Goal: Task Accomplishment & Management: Use online tool/utility

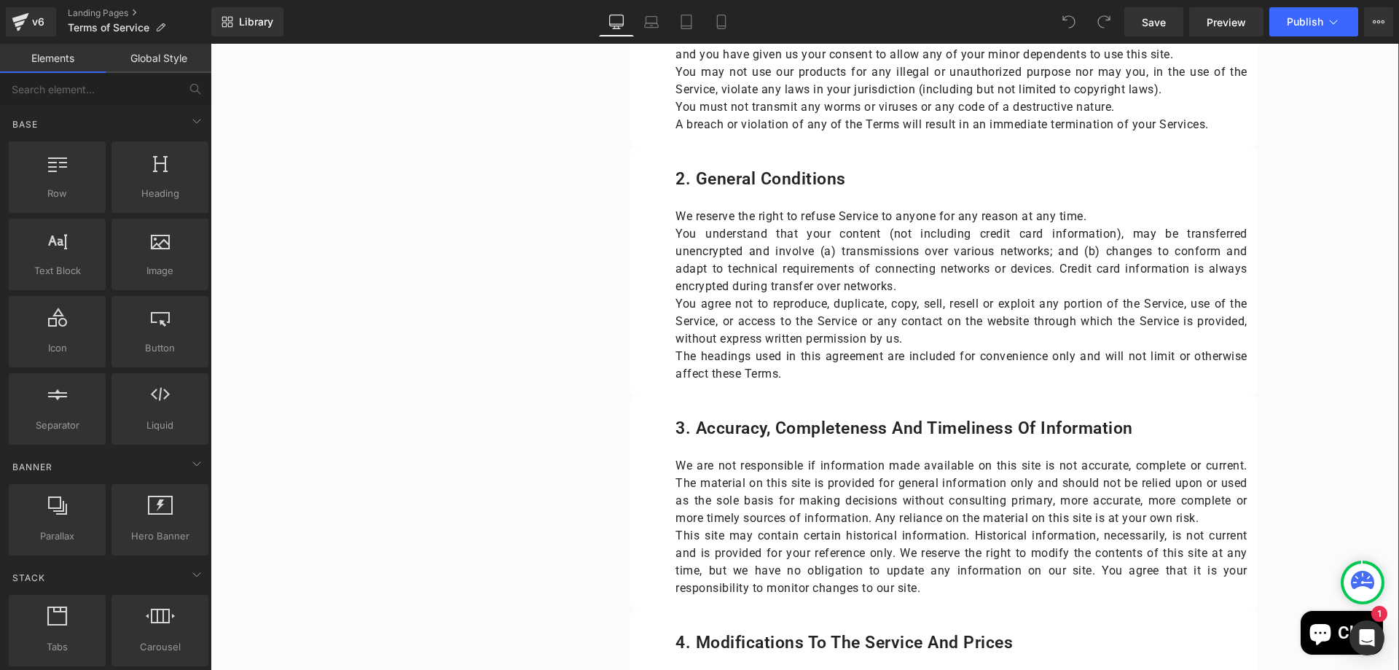
scroll to position [1020, 0]
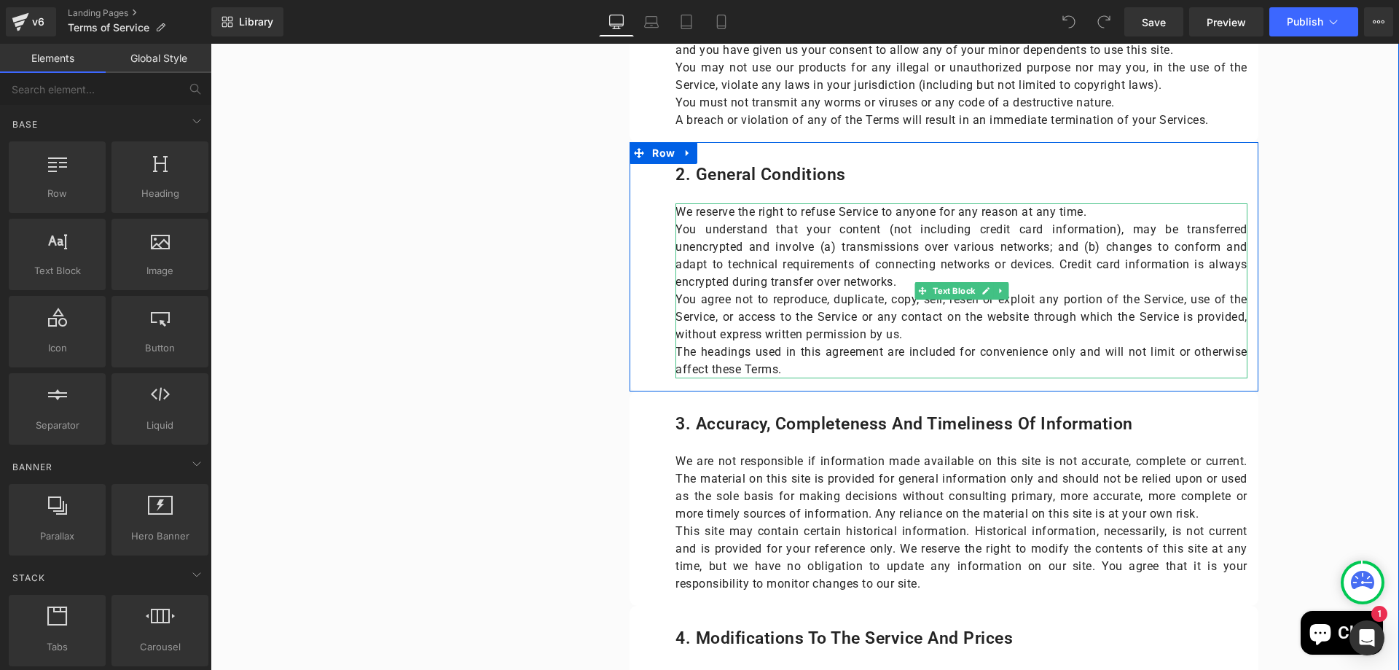
click at [918, 346] on p "The headings used in this agreement are included for convenience only and will …" at bounding box center [961, 360] width 571 height 35
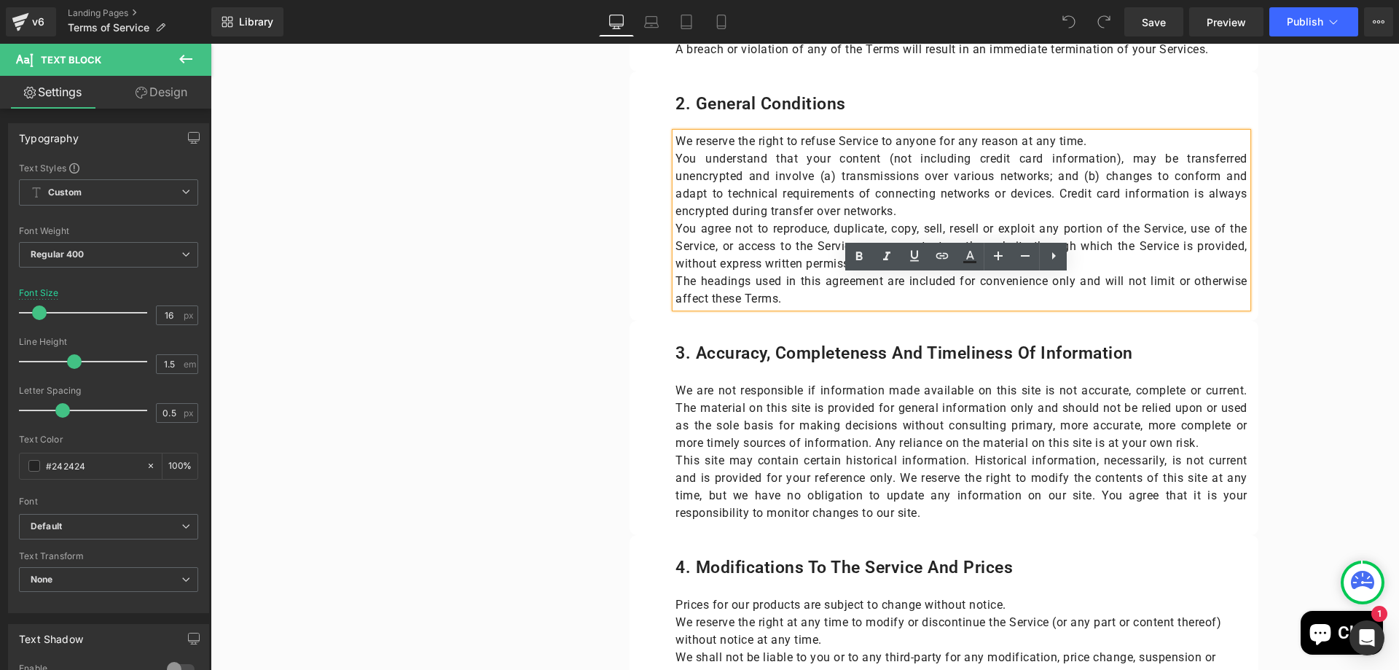
scroll to position [948, 0]
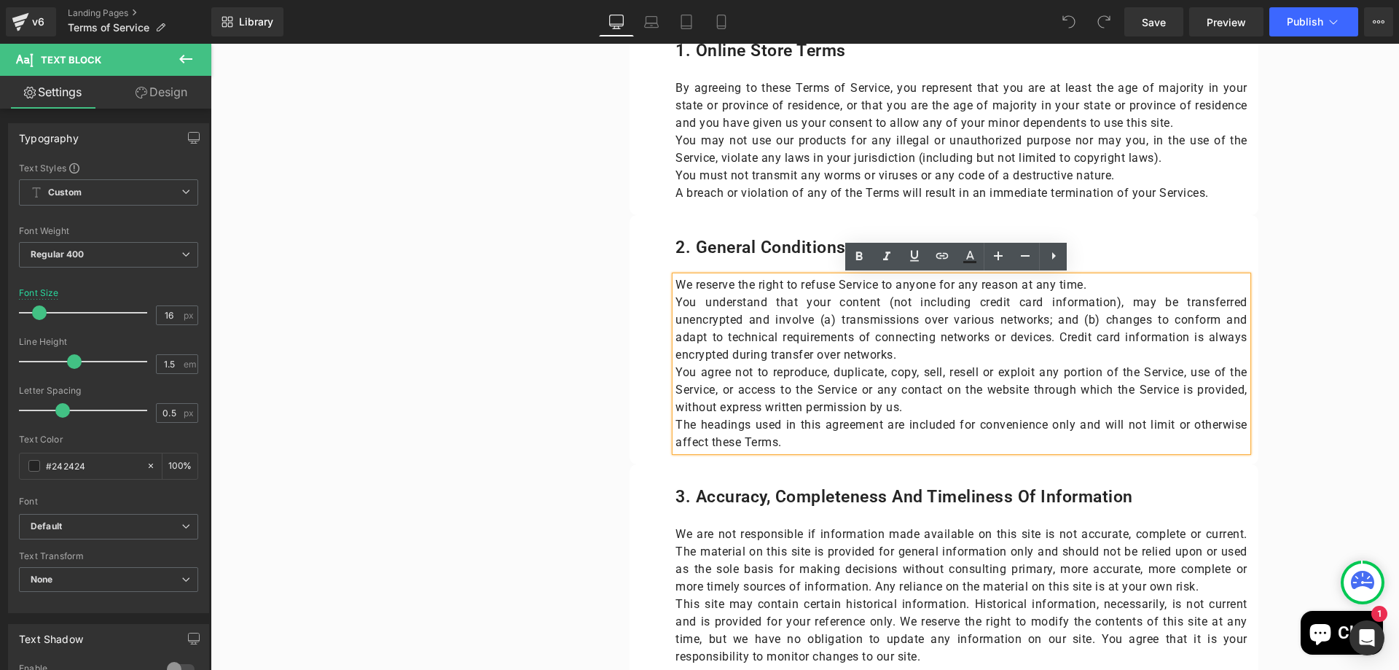
click at [916, 405] on p "You agree not to reproduce, duplicate, copy, sell, resell or exploit any portio…" at bounding box center [961, 390] width 571 height 52
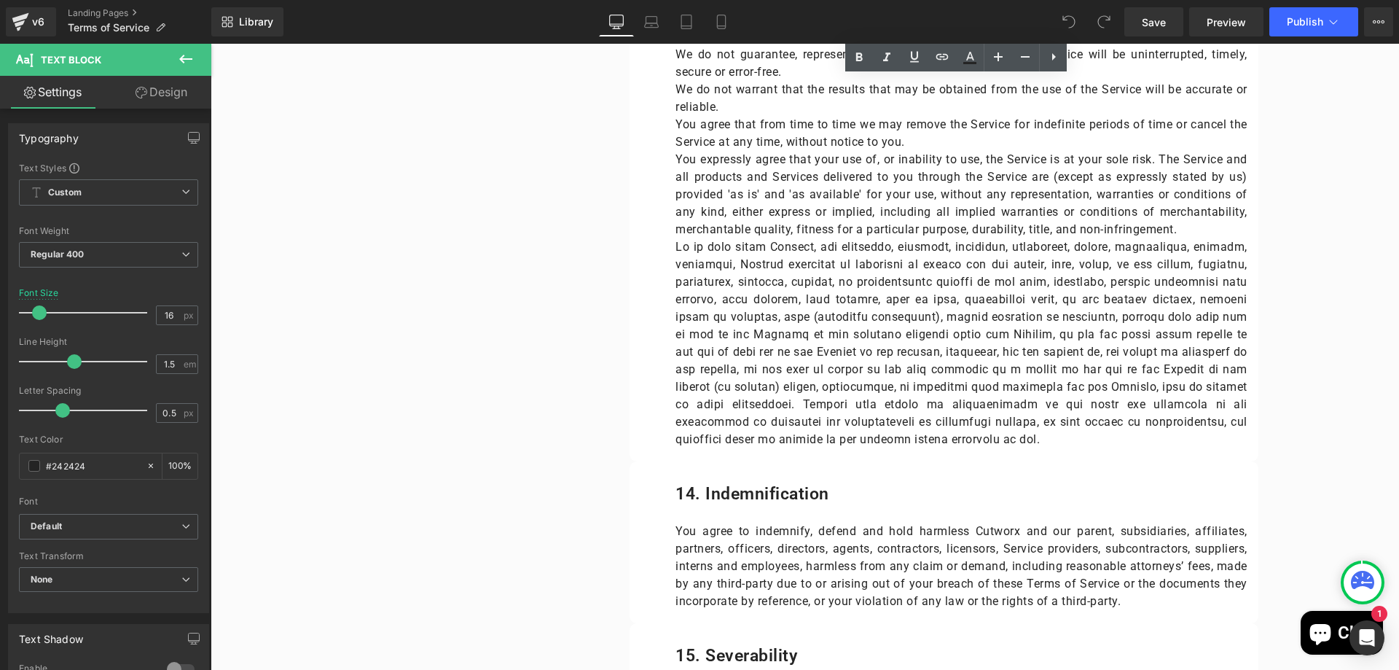
scroll to position [4227, 0]
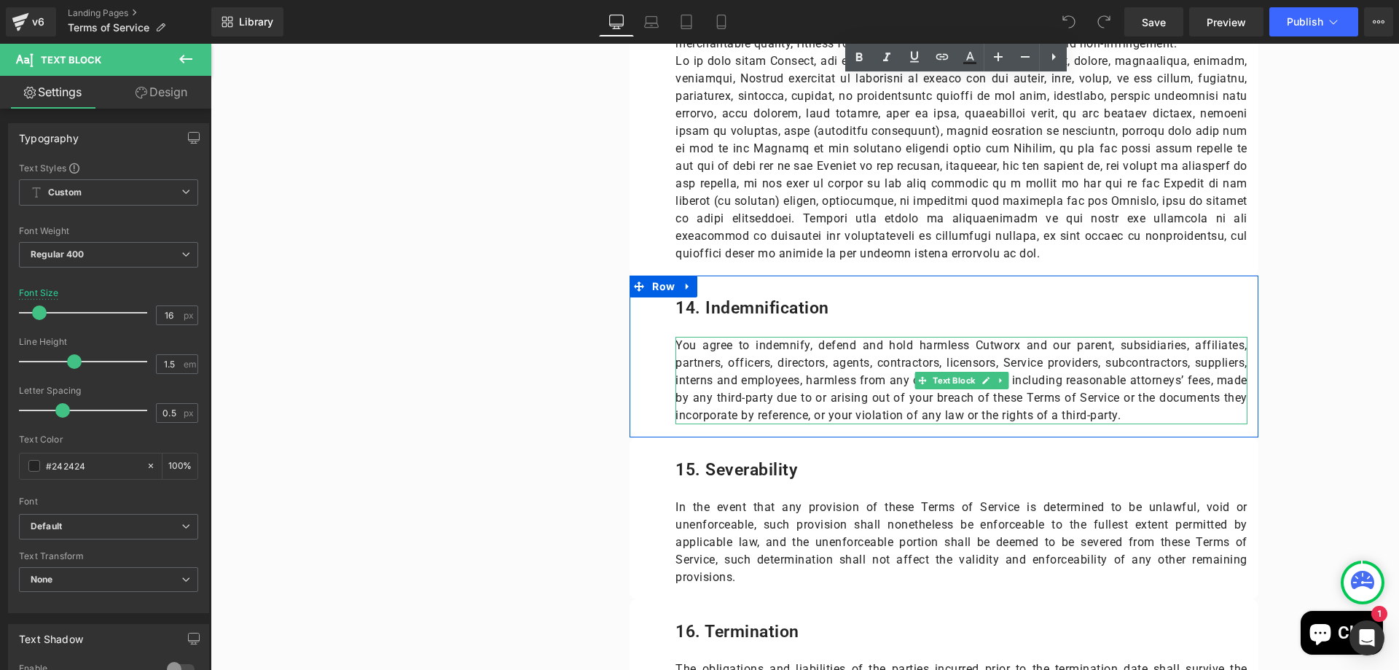
click at [809, 343] on p "You agree to indemnify, defend and hold harmless Cutworx and our parent, subsid…" at bounding box center [961, 380] width 571 height 87
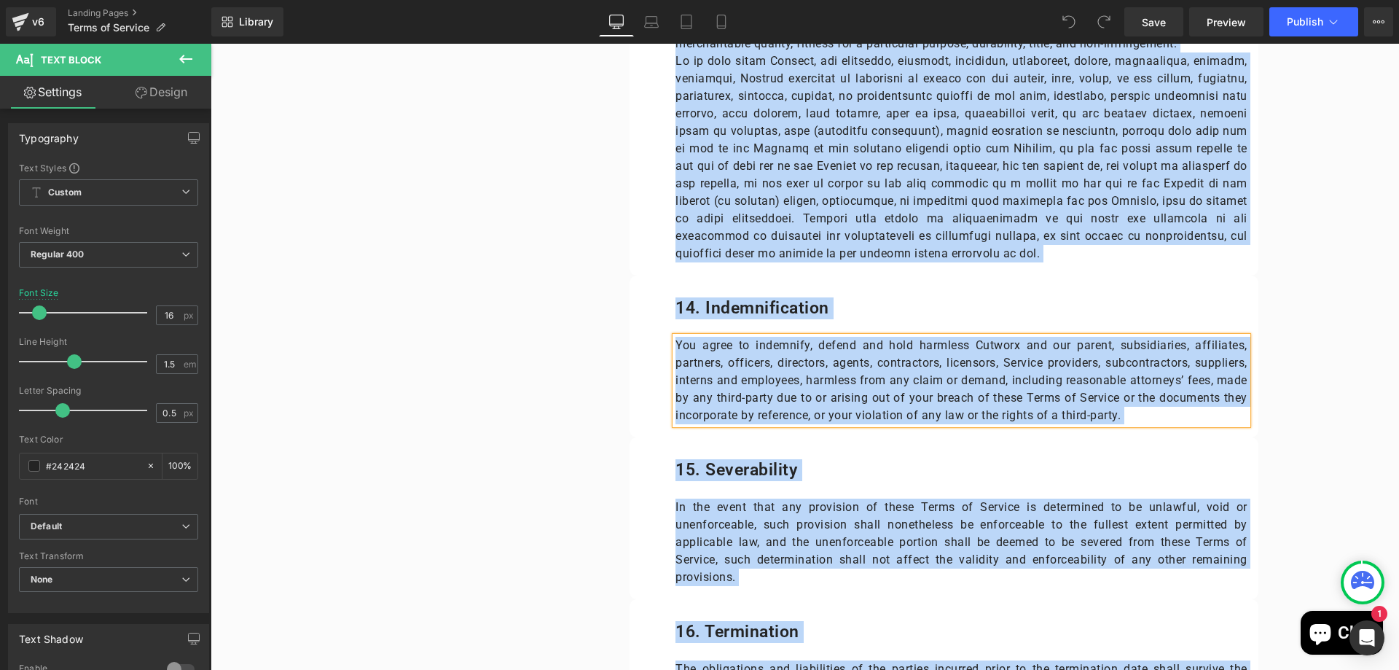
click at [809, 343] on p "You agree to indemnify, defend and hold harmless Cutworx and our parent, subsid…" at bounding box center [961, 380] width 571 height 87
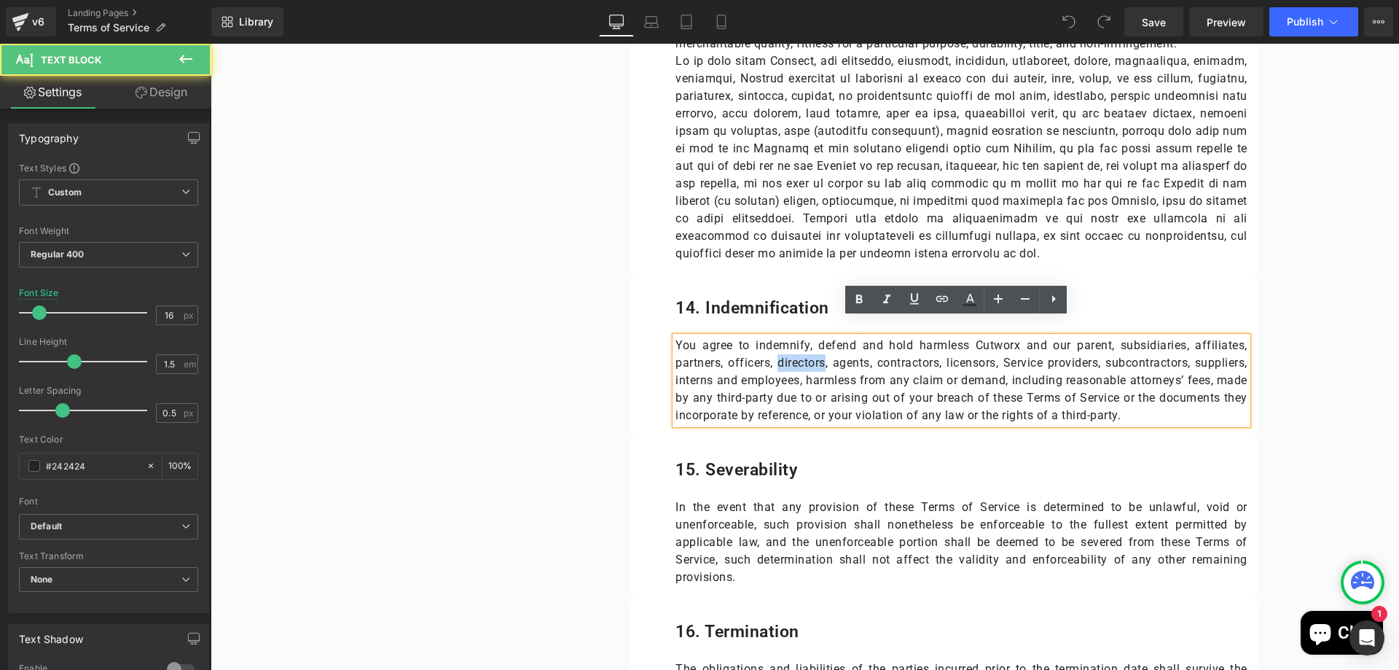
click at [809, 343] on p "You agree to indemnify, defend and hold harmless Cutworx and our parent, subsid…" at bounding box center [961, 380] width 571 height 87
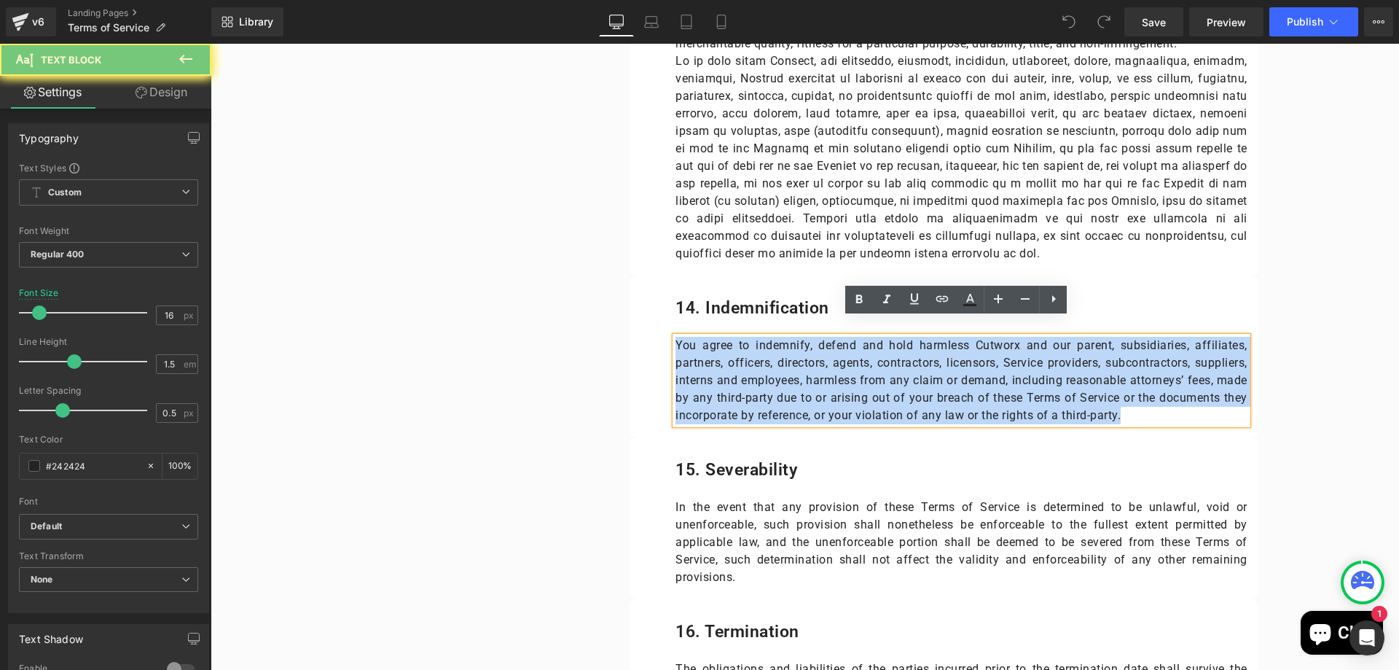
click at [809, 343] on p "You agree to indemnify, defend and hold harmless Cutworx and our parent, subsid…" at bounding box center [961, 380] width 571 height 87
copy p "You agree to indemnify, defend and hold harmless Cutworx and our parent, subsid…"
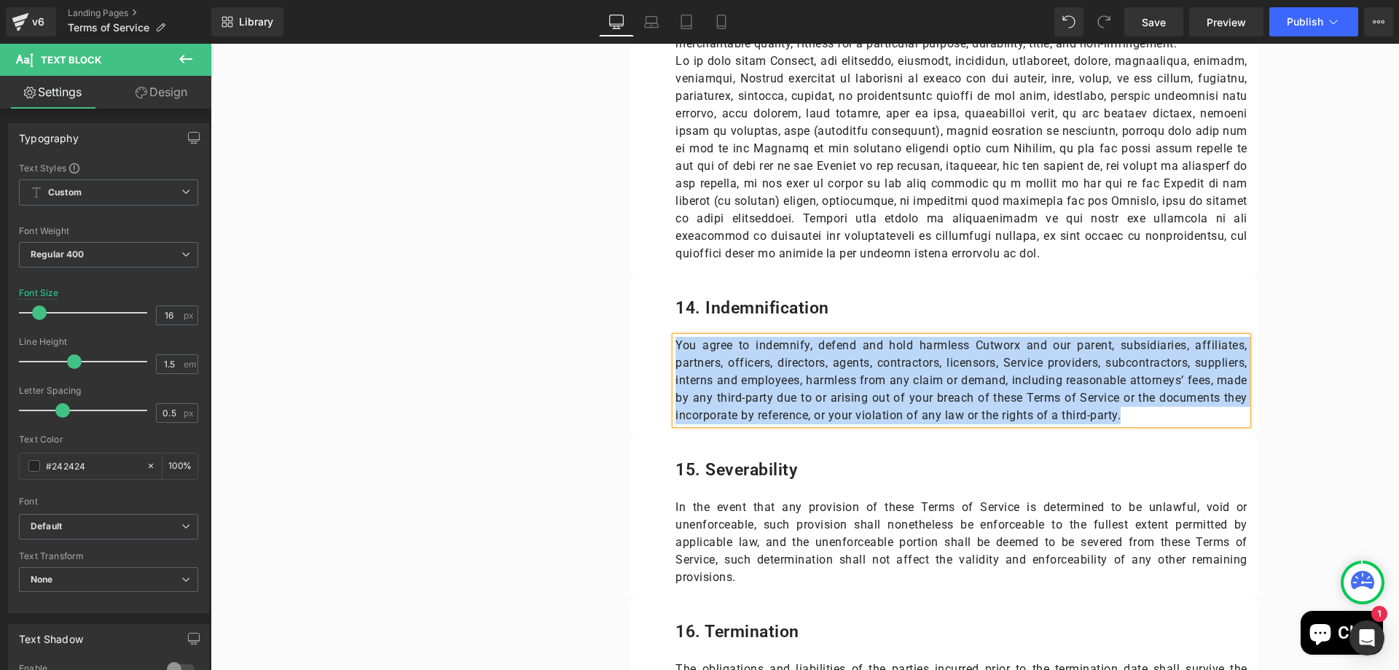
click at [1134, 398] on p "You agree to indemnify, defend and hold harmless Cutworx and our parent, subsid…" at bounding box center [961, 380] width 571 height 87
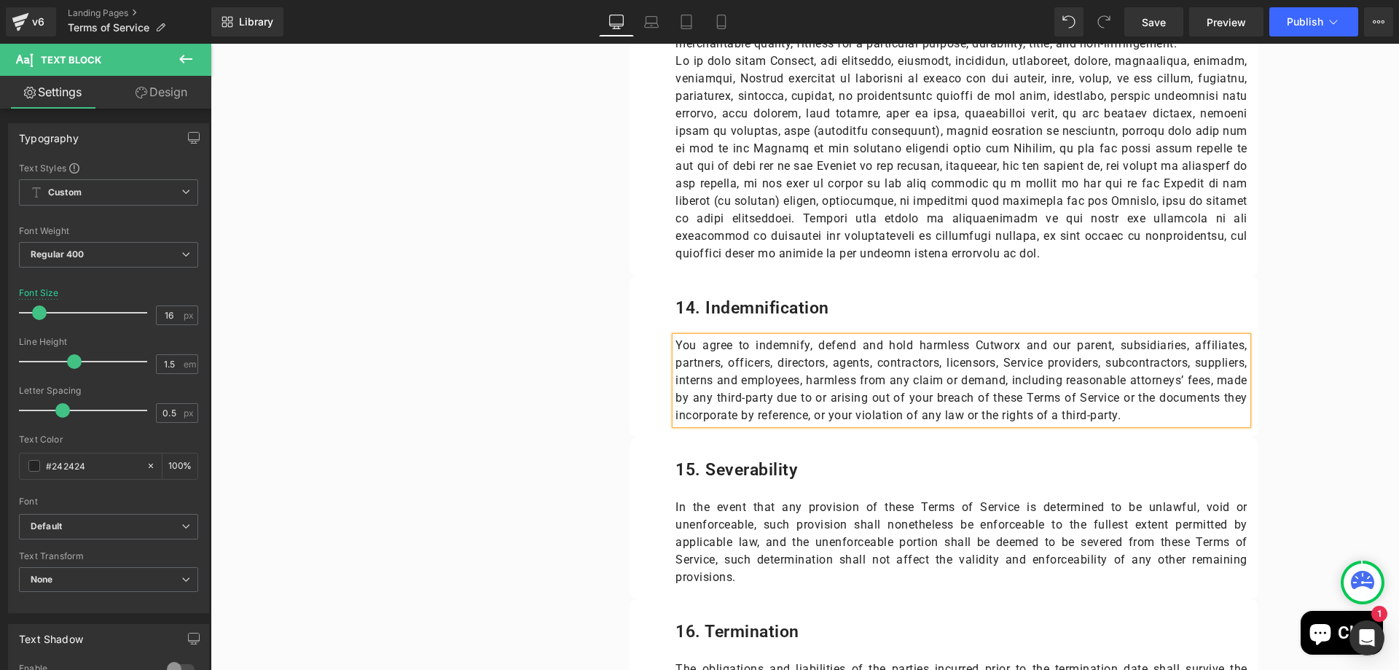
click at [954, 360] on p "You agree to indemnify, defend and hold harmless Cutworx and our parent, subsid…" at bounding box center [961, 380] width 571 height 87
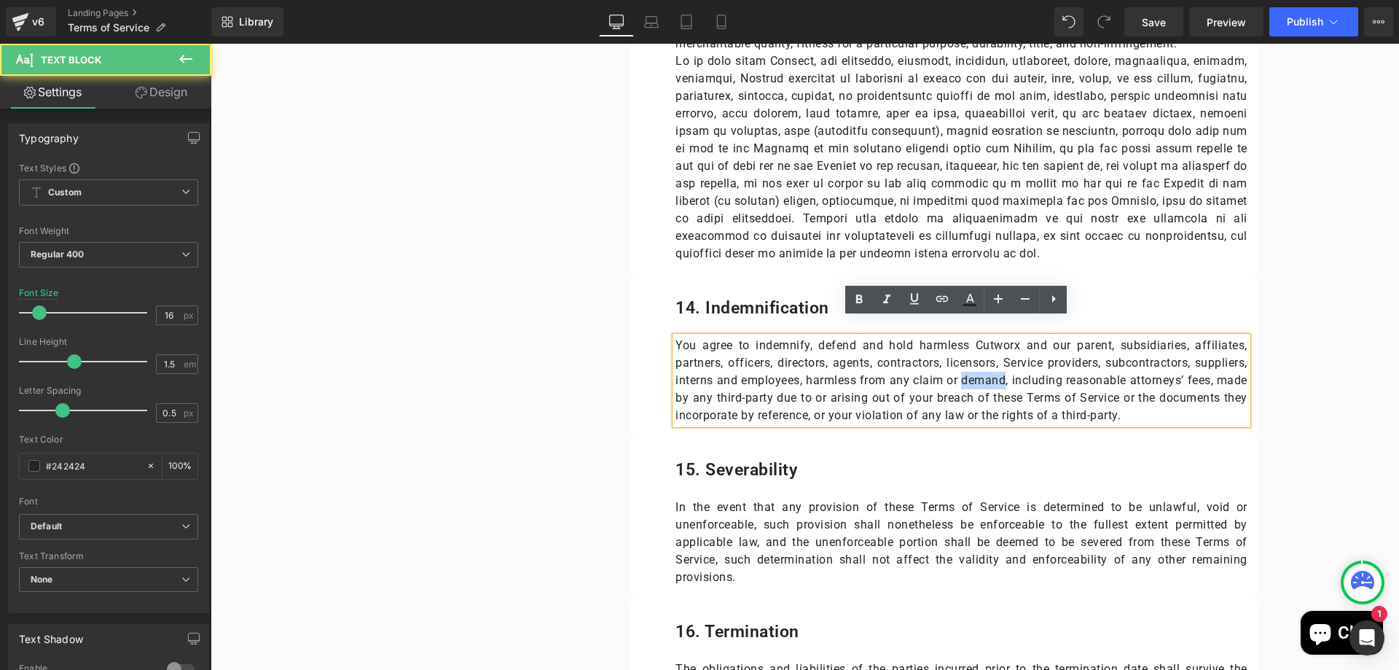
click at [954, 360] on p "You agree to indemnify, defend and hold harmless Cutworx and our parent, subsid…" at bounding box center [961, 380] width 571 height 87
click at [845, 367] on p "You agree to indemnify, defend and hold harmless Cutworx and our parent, subsid…" at bounding box center [961, 380] width 571 height 87
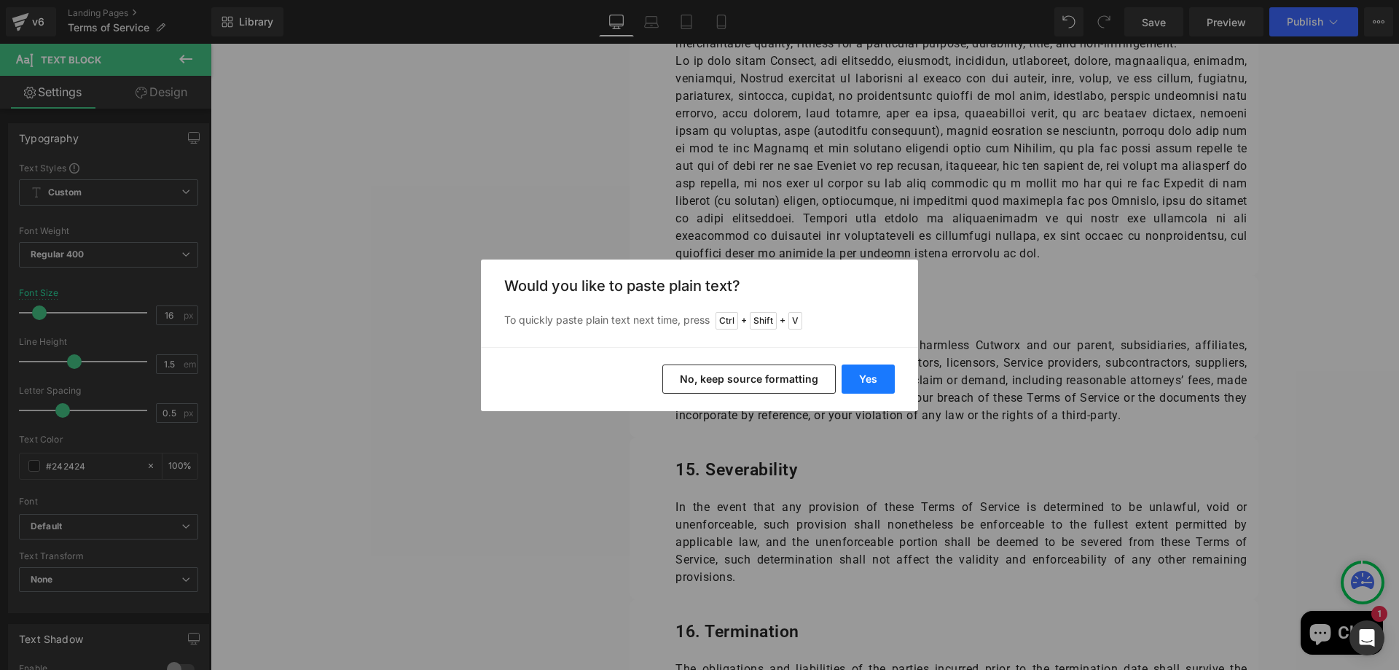
click at [873, 386] on button "Yes" at bounding box center [868, 378] width 53 height 29
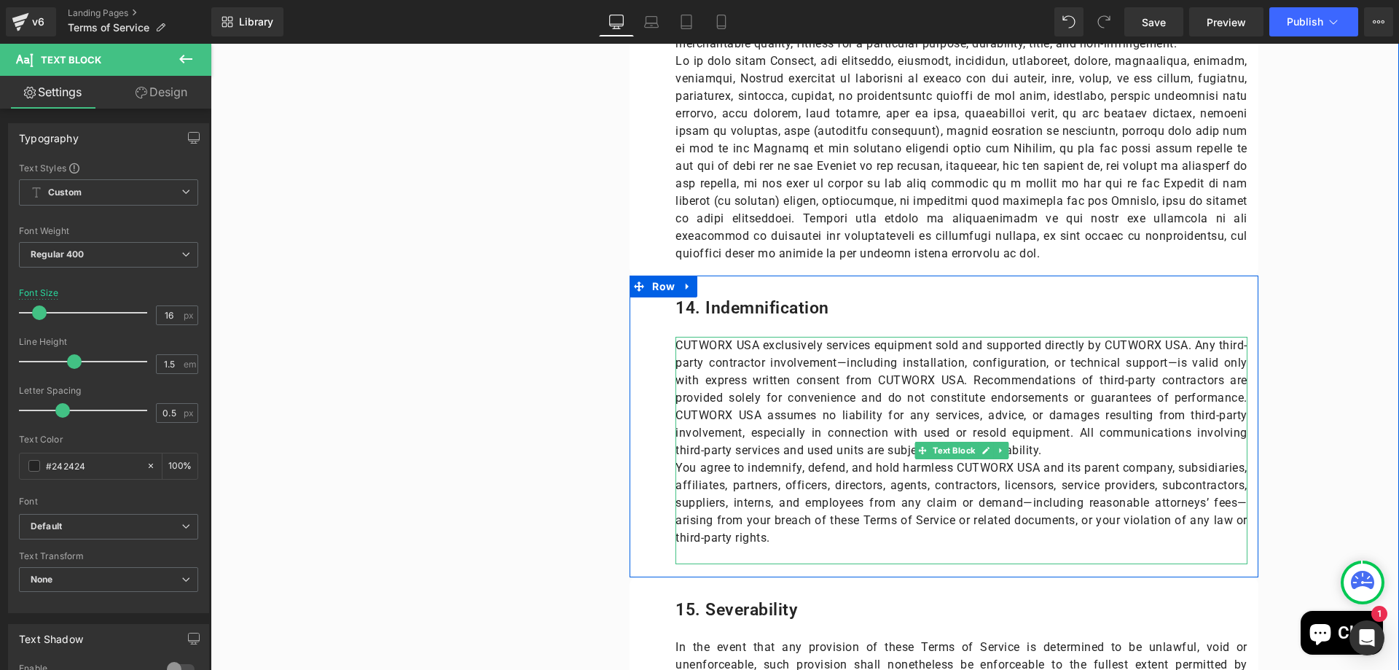
click at [1101, 425] on p "CUTWORX USA exclusively services equipment sold and supported directly by CUTWO…" at bounding box center [961, 398] width 571 height 122
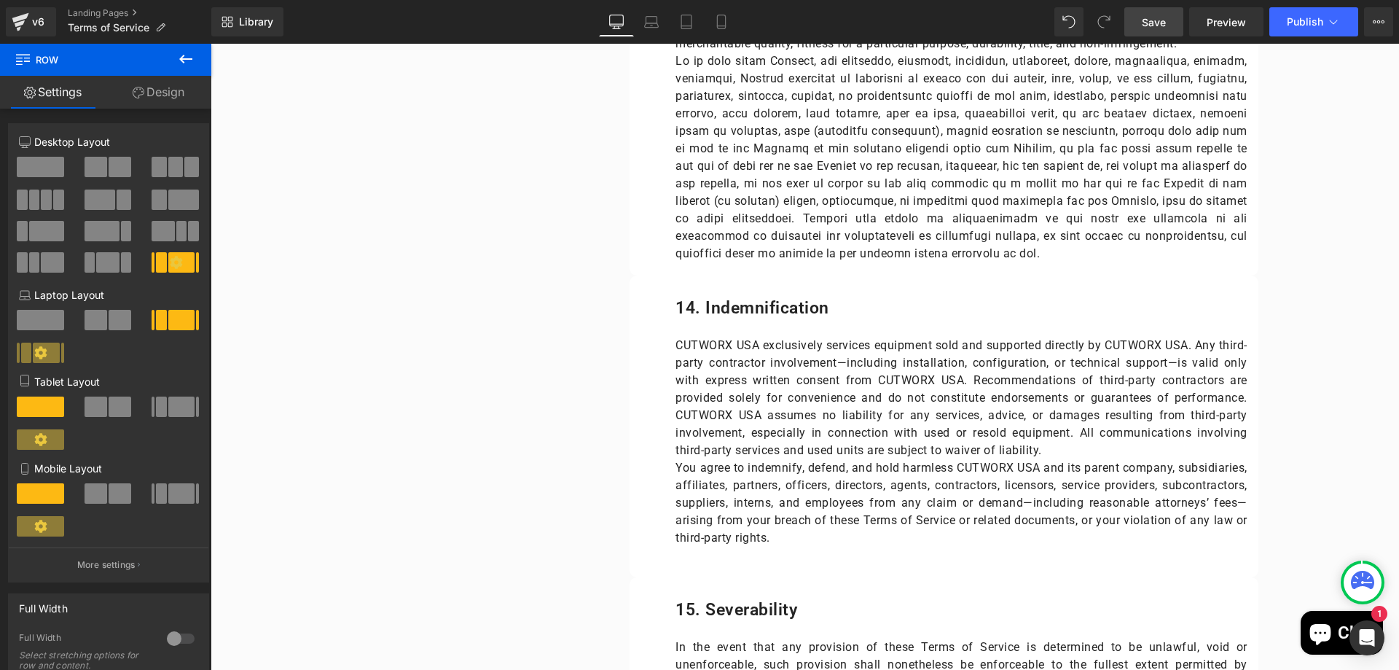
click at [1161, 24] on span "Save" at bounding box center [1154, 22] width 24 height 15
click at [1294, 25] on span "Publish" at bounding box center [1305, 22] width 36 height 12
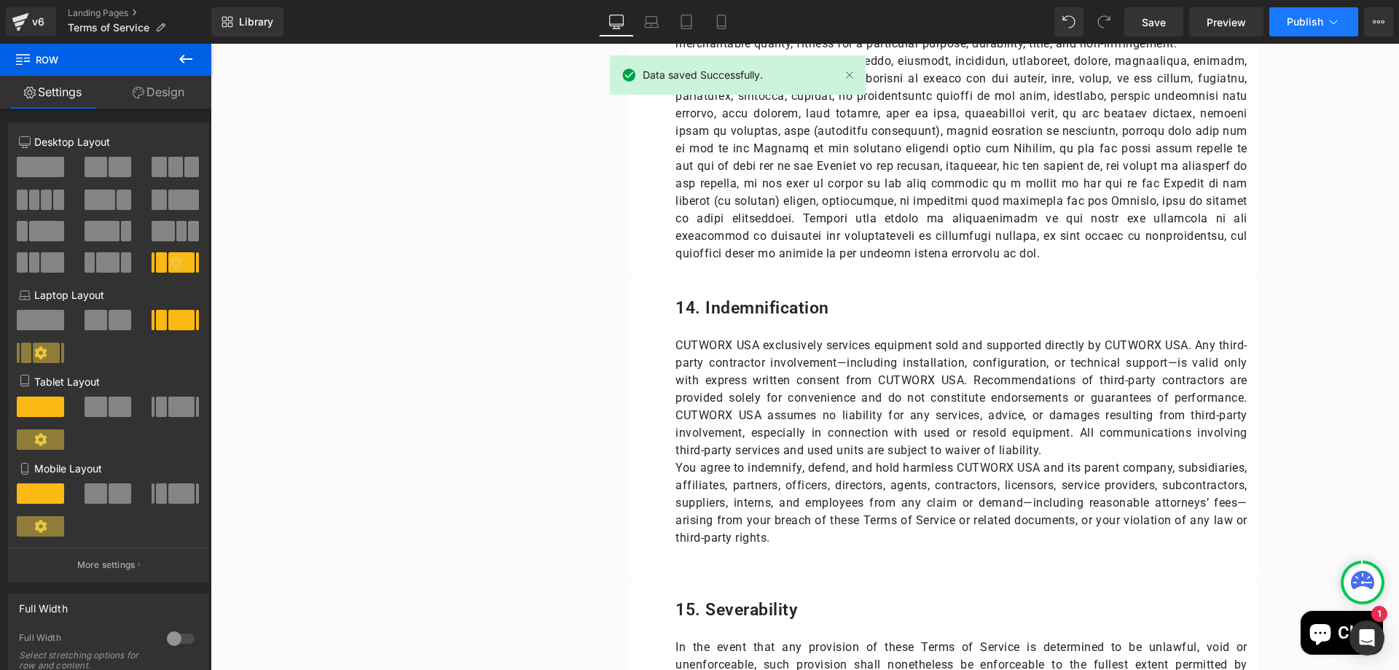
click at [1308, 20] on span "Publish" at bounding box center [1305, 22] width 36 height 12
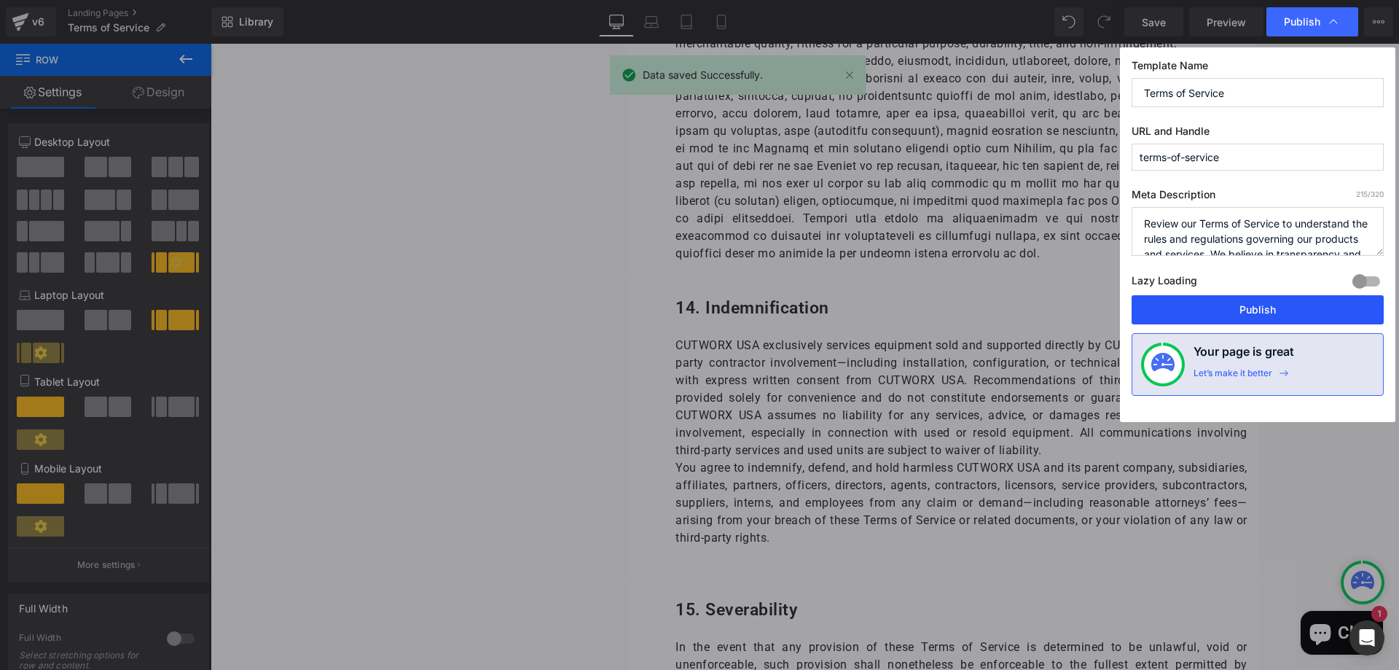
drag, startPoint x: 1281, startPoint y: 315, endPoint x: 1187, endPoint y: 260, distance: 109.4
click at [1281, 315] on button "Publish" at bounding box center [1258, 309] width 252 height 29
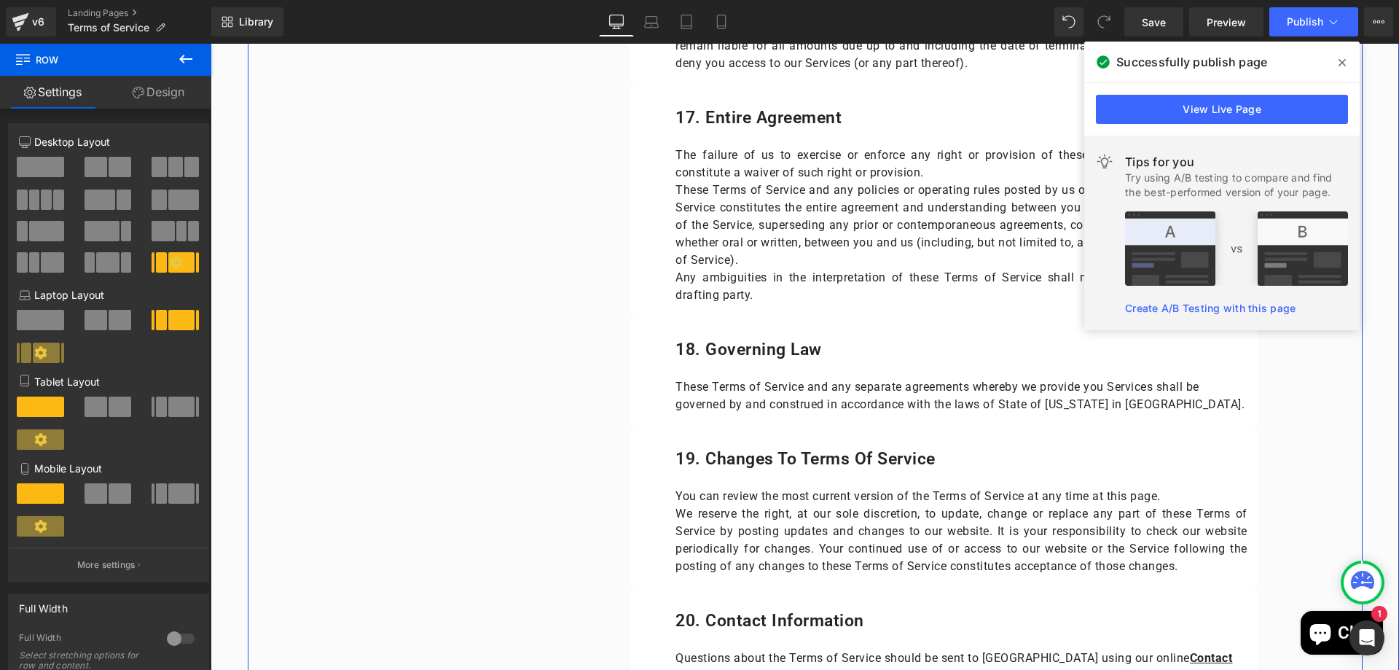
scroll to position [5248, 0]
